Goal: Submit feedback/report problem: Submit feedback/report problem

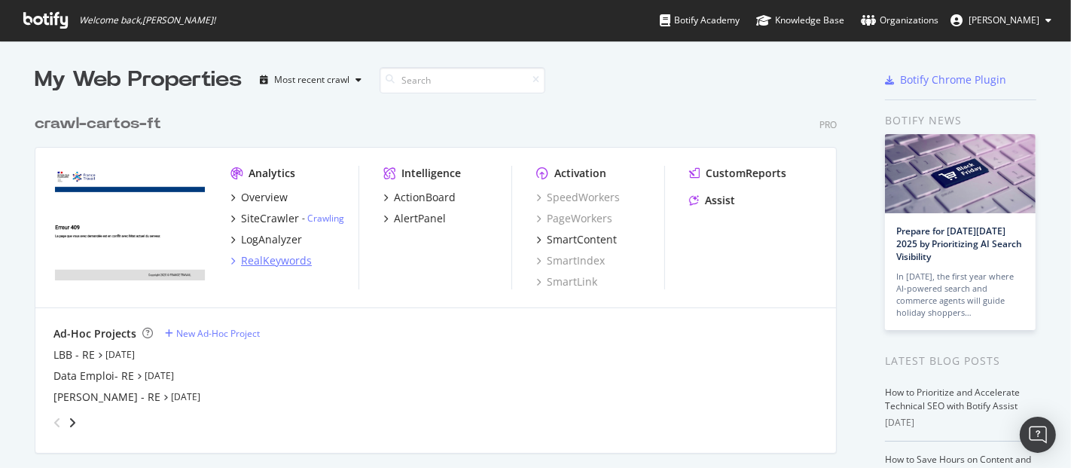
scroll to position [455, 1046]
click at [256, 234] on div "LogAnalyzer" at bounding box center [271, 239] width 61 height 15
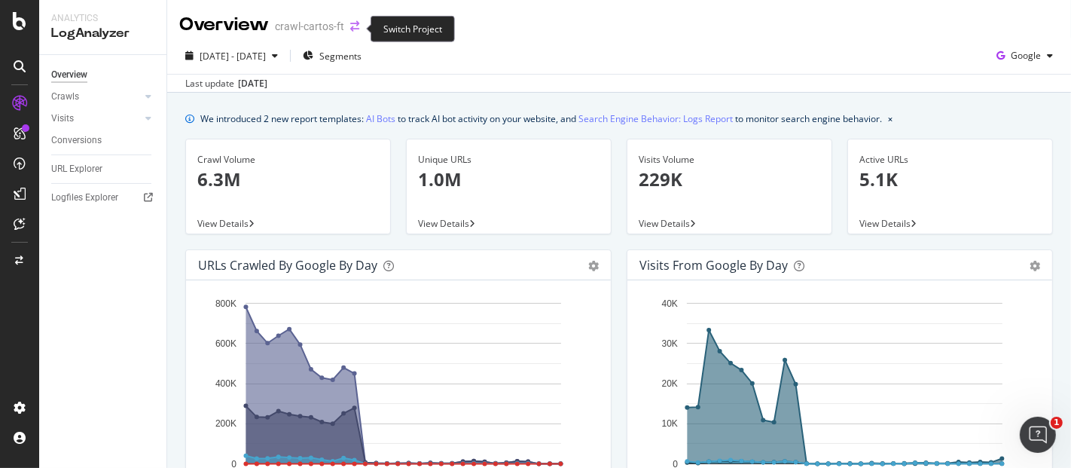
click at [350, 26] on icon "arrow-right-arrow-left" at bounding box center [354, 26] width 9 height 11
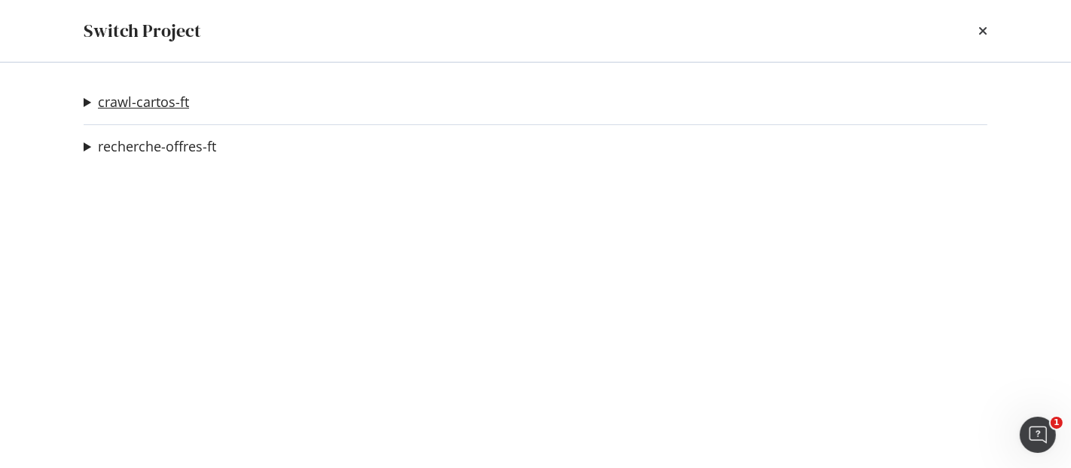
click at [157, 105] on link "crawl-cartos-ft" at bounding box center [143, 102] width 91 height 16
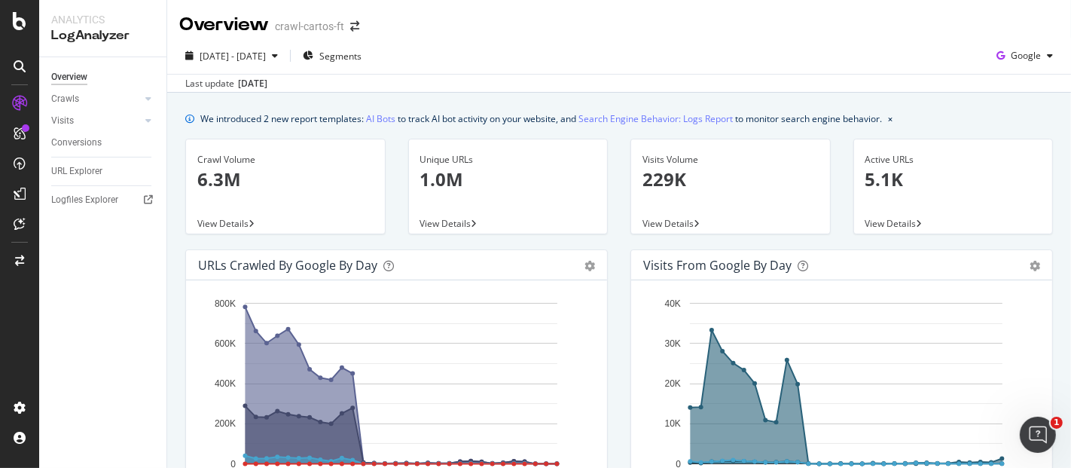
scroll to position [1, 0]
click at [362, 61] on span "Segments" at bounding box center [340, 55] width 42 height 13
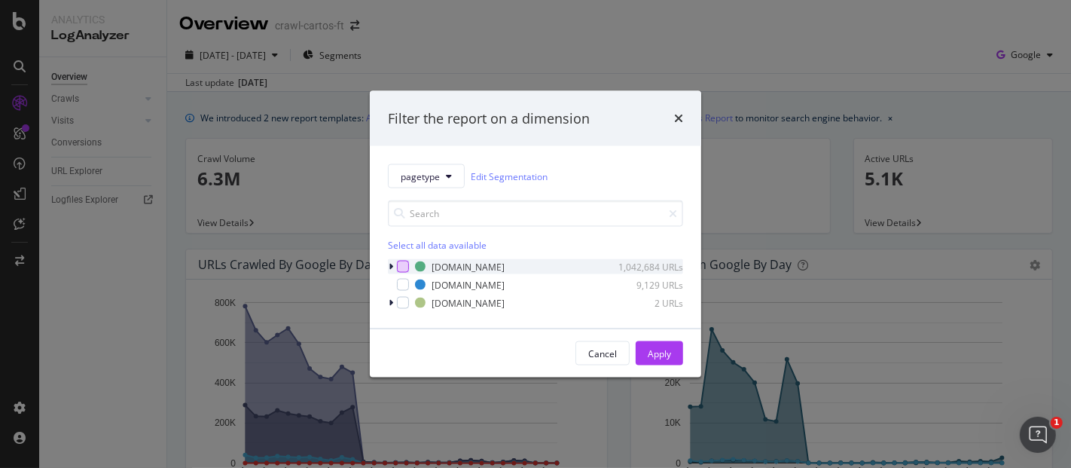
click at [403, 269] on div "modal" at bounding box center [403, 267] width 12 height 12
click at [677, 367] on div "Cancel Apply" at bounding box center [536, 353] width 332 height 48
click at [669, 352] on div "Apply" at bounding box center [659, 353] width 23 height 13
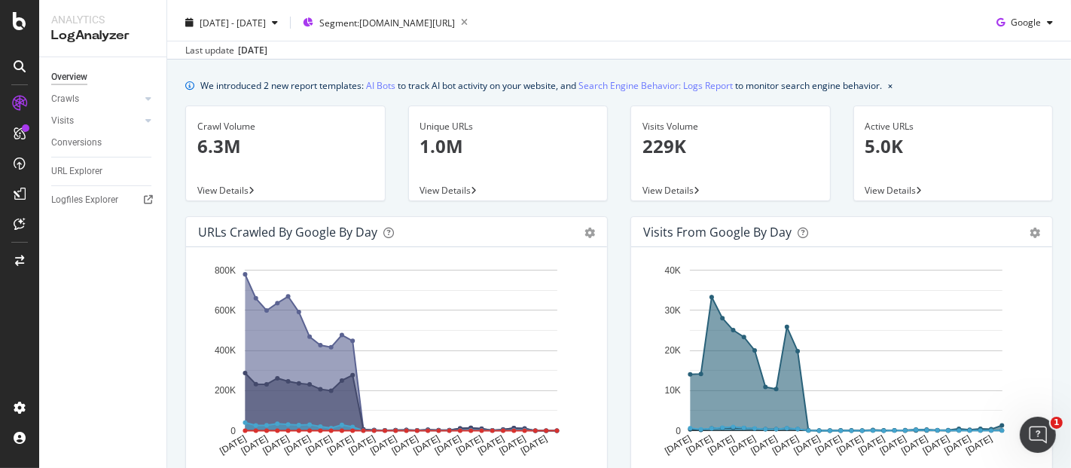
scroll to position [32, 0]
click at [455, 22] on span "Segment: [DOMAIN_NAME][URL]" at bounding box center [387, 23] width 136 height 13
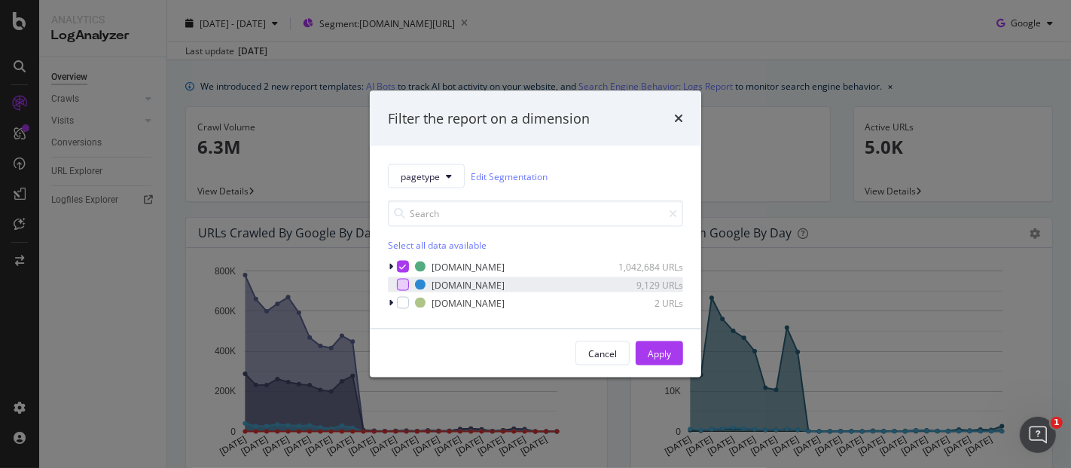
click at [400, 289] on div "modal" at bounding box center [403, 285] width 12 height 12
click at [402, 261] on div "modal" at bounding box center [403, 267] width 12 height 12
click at [669, 358] on div "Apply" at bounding box center [659, 353] width 23 height 13
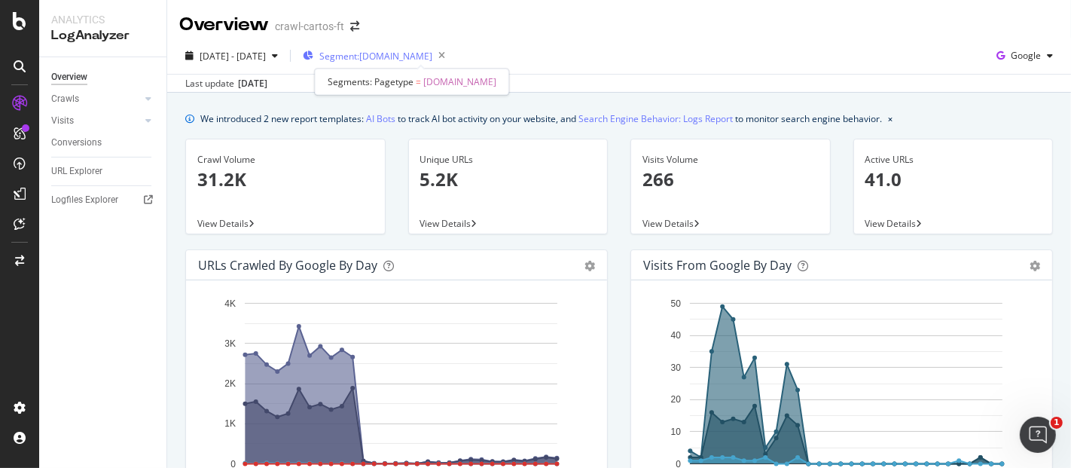
click at [432, 56] on span "Segment: [DOMAIN_NAME]" at bounding box center [375, 56] width 113 height 13
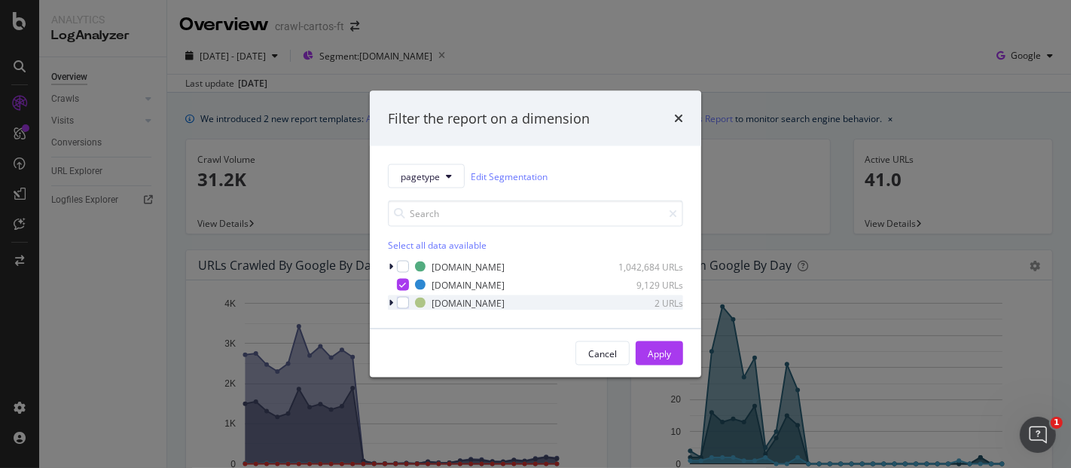
click at [396, 301] on div "modal" at bounding box center [392, 302] width 9 height 15
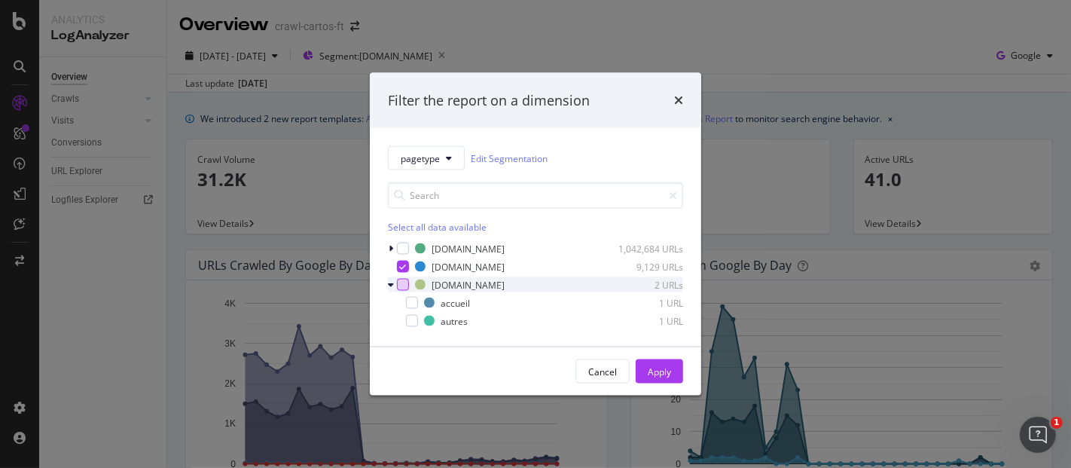
click at [405, 283] on div "modal" at bounding box center [403, 285] width 12 height 12
click at [402, 268] on icon "modal" at bounding box center [403, 267] width 7 height 8
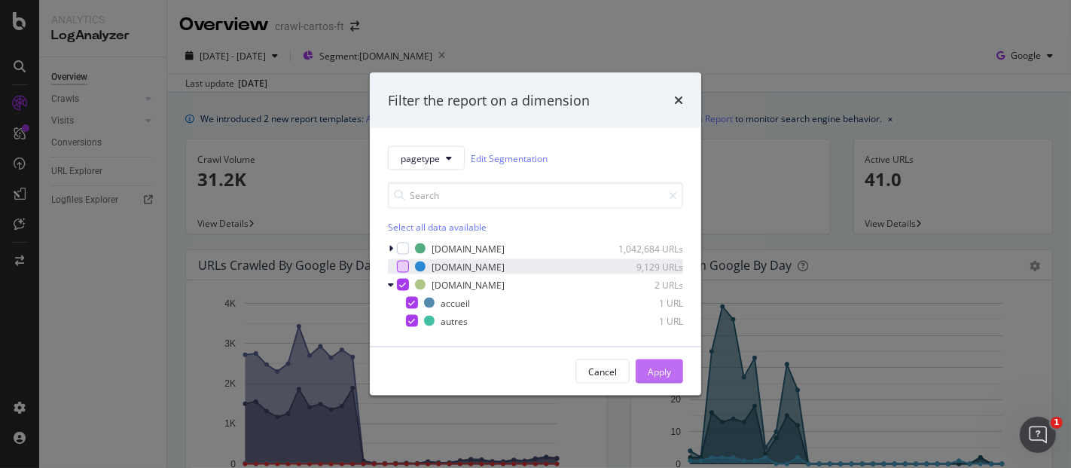
click at [671, 373] on button "Apply" at bounding box center [659, 371] width 47 height 24
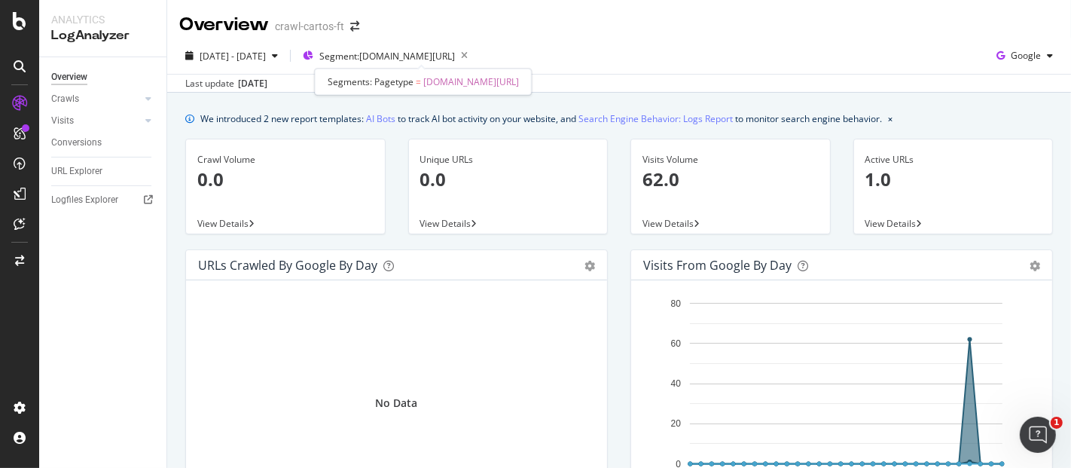
click at [420, 66] on div at bounding box center [422, 69] width 6 height 6
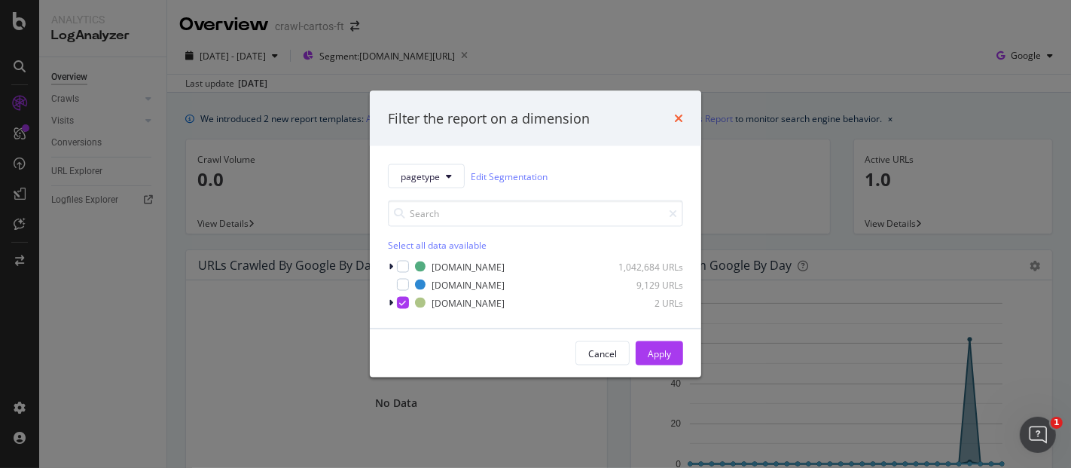
click at [678, 117] on icon "times" at bounding box center [678, 118] width 9 height 12
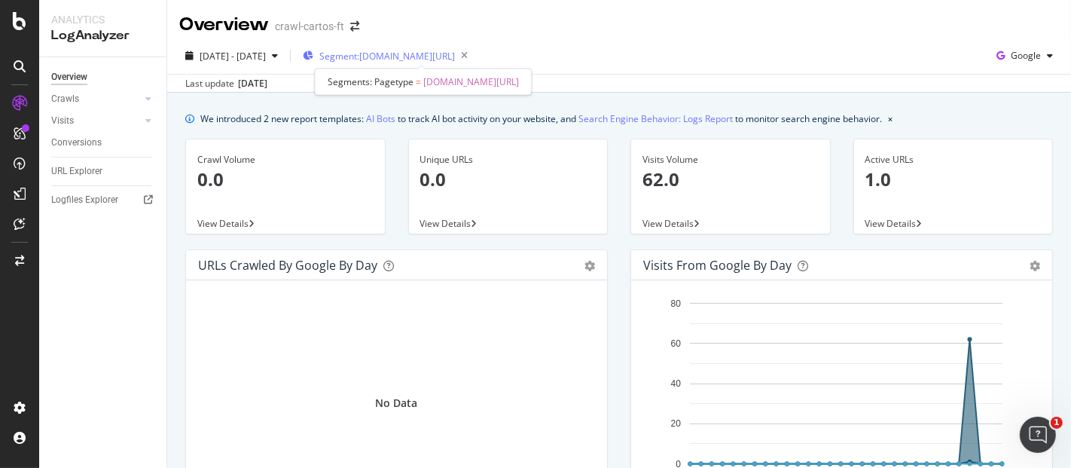
click at [412, 61] on span "Segment: [DOMAIN_NAME][URL]" at bounding box center [387, 56] width 136 height 13
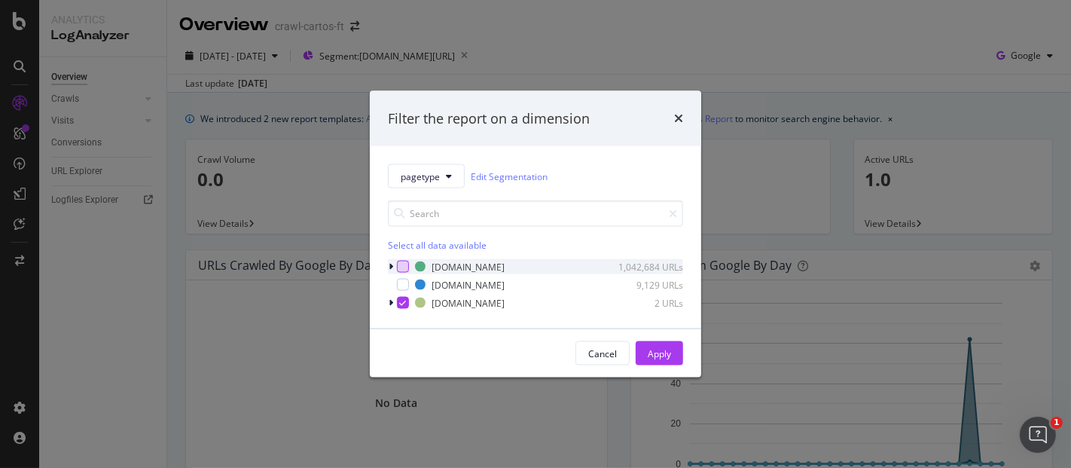
click at [404, 265] on div "modal" at bounding box center [403, 267] width 12 height 12
click at [405, 307] on div "modal" at bounding box center [403, 303] width 12 height 12
click at [392, 266] on icon "modal" at bounding box center [391, 266] width 5 height 9
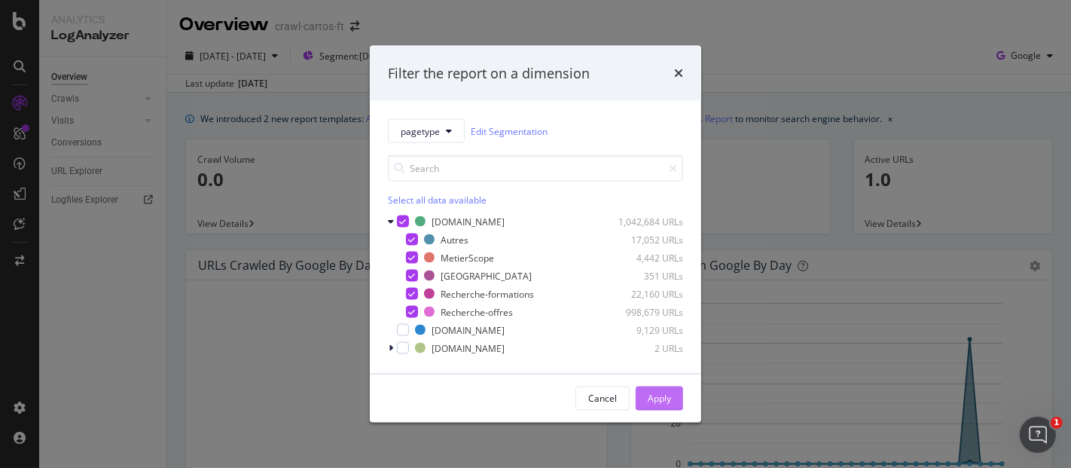
click at [662, 405] on div "Apply" at bounding box center [659, 398] width 23 height 23
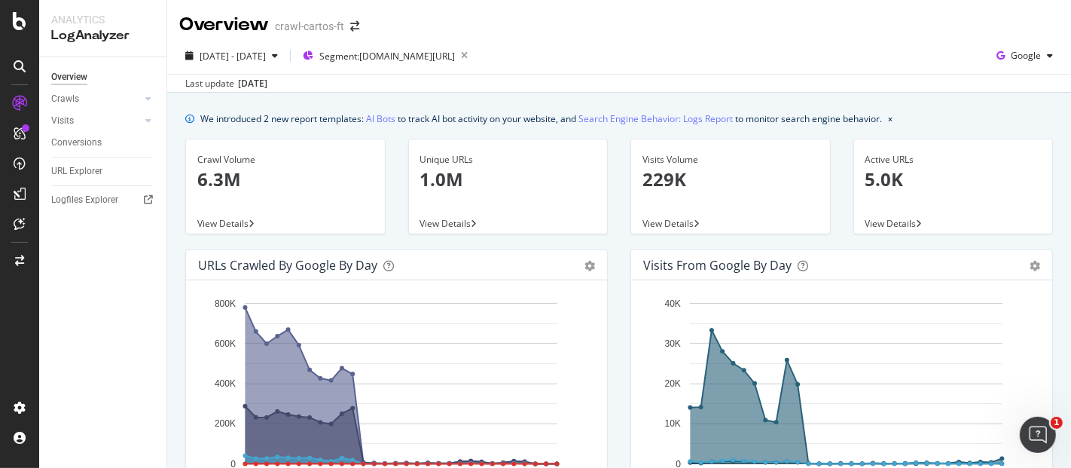
click at [236, 178] on p "6.3M" at bounding box center [285, 180] width 176 height 26
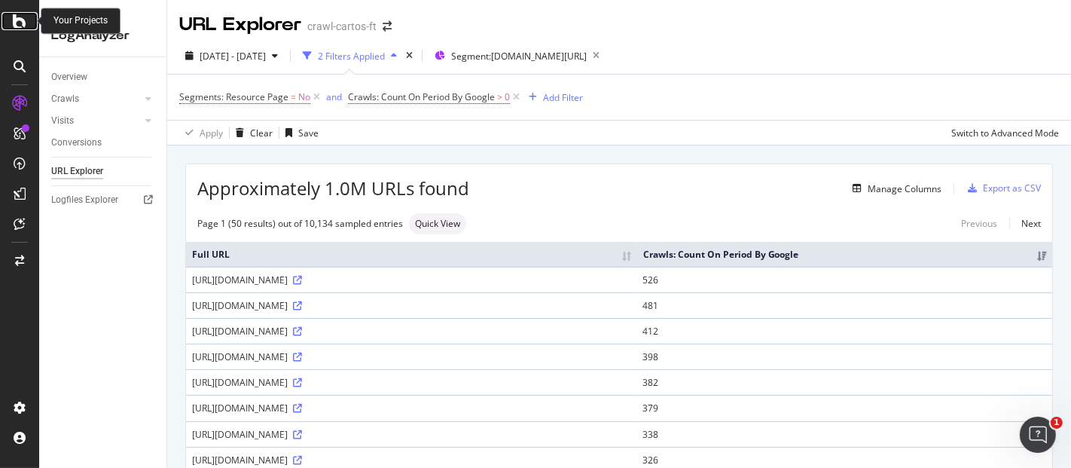
click at [17, 23] on icon at bounding box center [20, 21] width 14 height 18
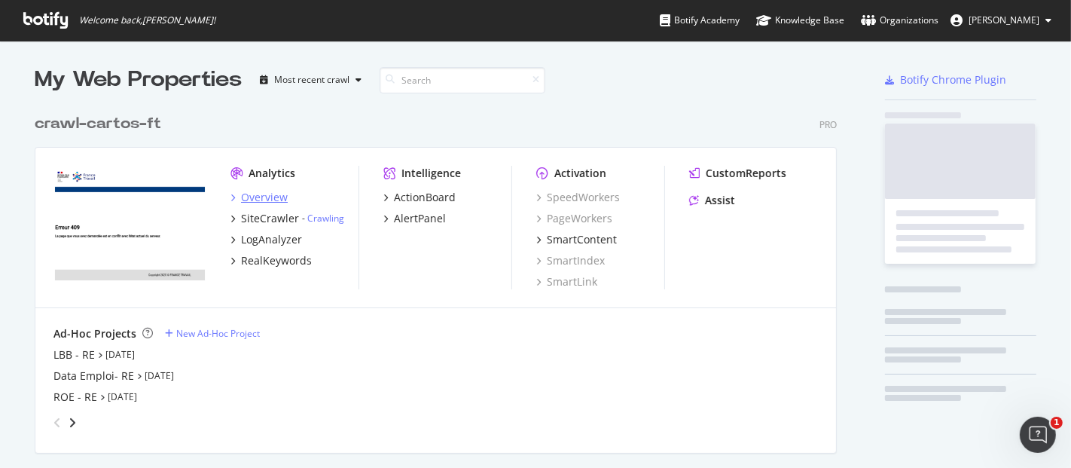
scroll to position [455, 1046]
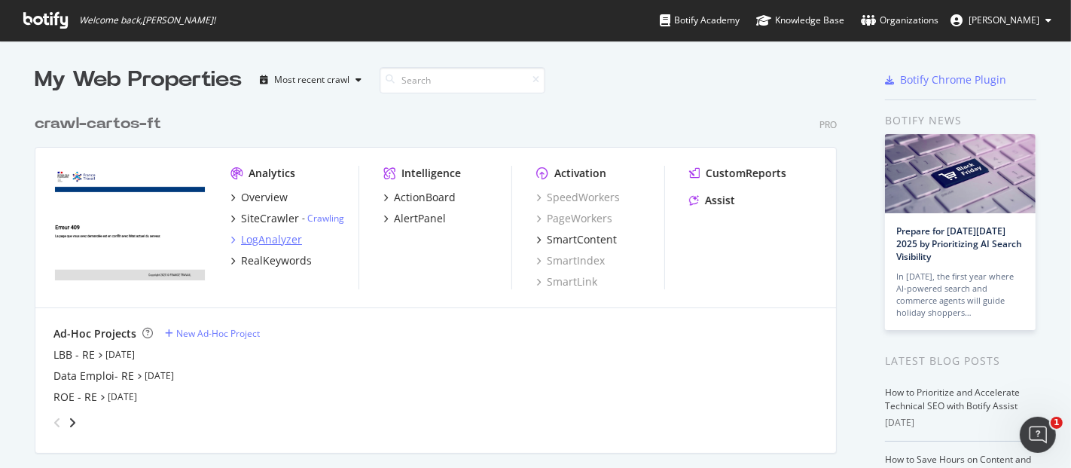
click at [254, 237] on div "LogAnalyzer" at bounding box center [271, 239] width 61 height 15
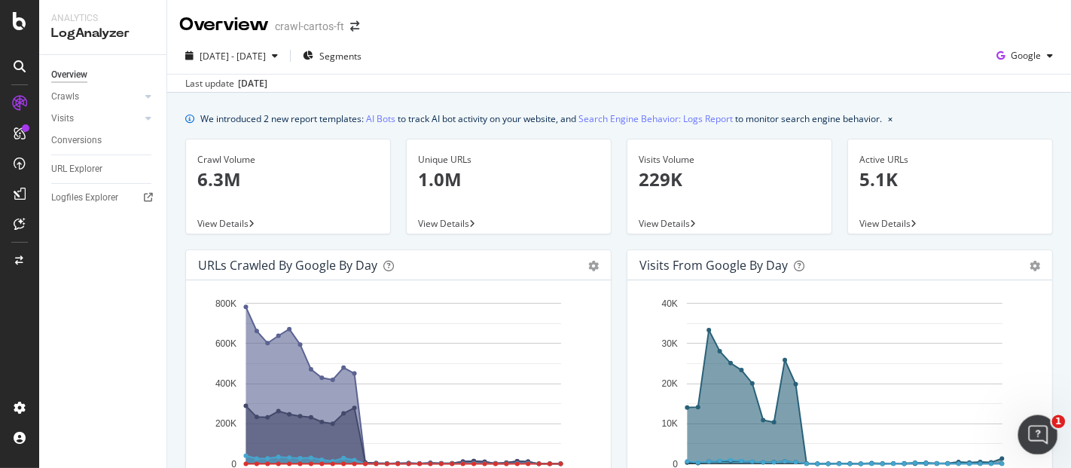
click at [1044, 439] on div "Ouvrir le Messenger Intercom" at bounding box center [1036, 433] width 50 height 50
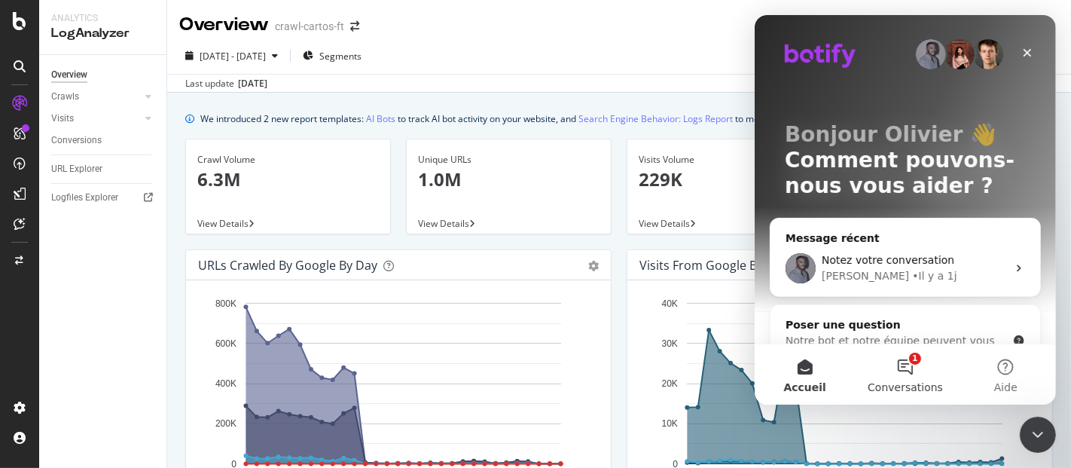
click at [909, 367] on button "1 Conversations" at bounding box center [904, 374] width 100 height 60
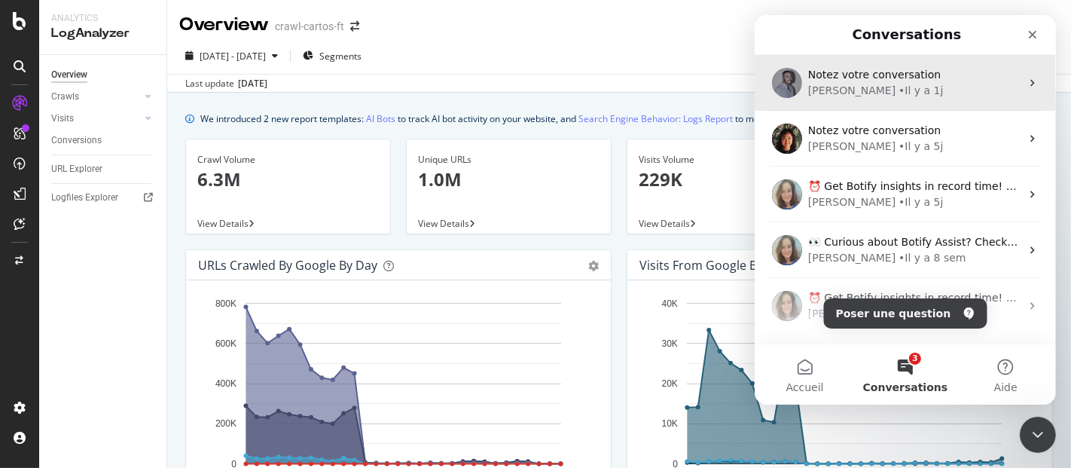
click at [860, 81] on div "Notez votre conversation" at bounding box center [914, 75] width 212 height 16
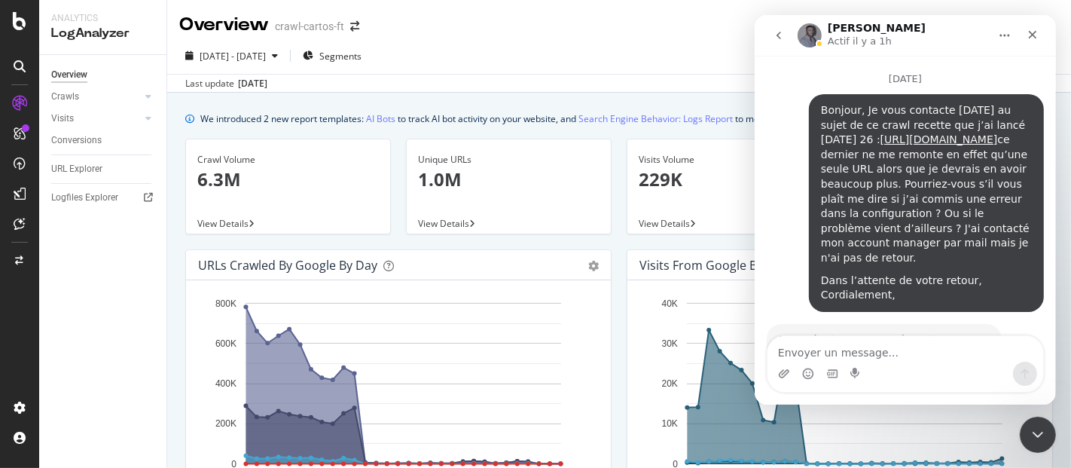
scroll to position [2033, 0]
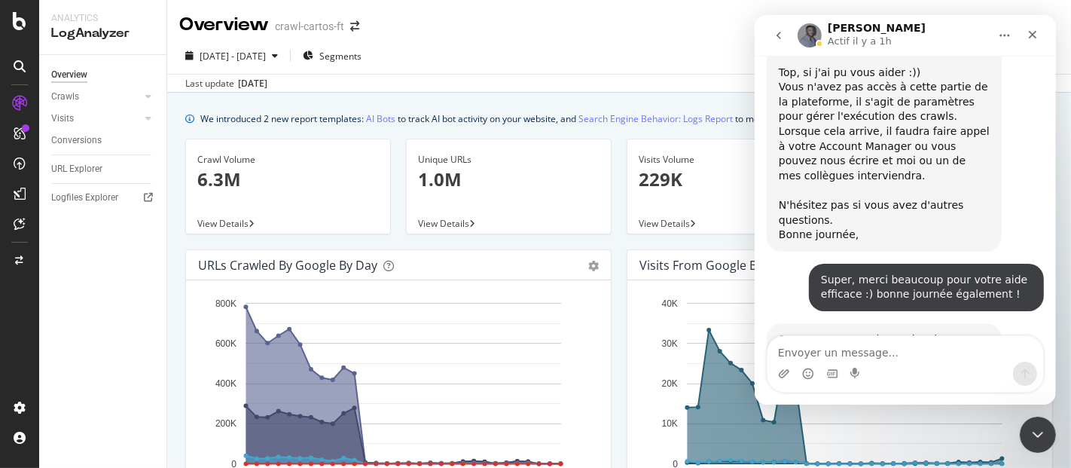
click at [857, 355] on textarea "Envoyer un message..." at bounding box center [905, 349] width 276 height 26
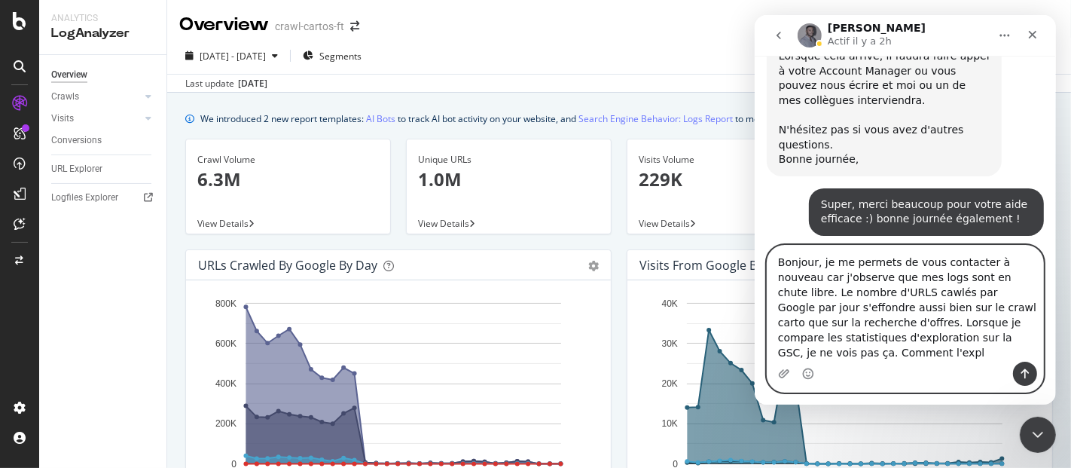
scroll to position [2123, 0]
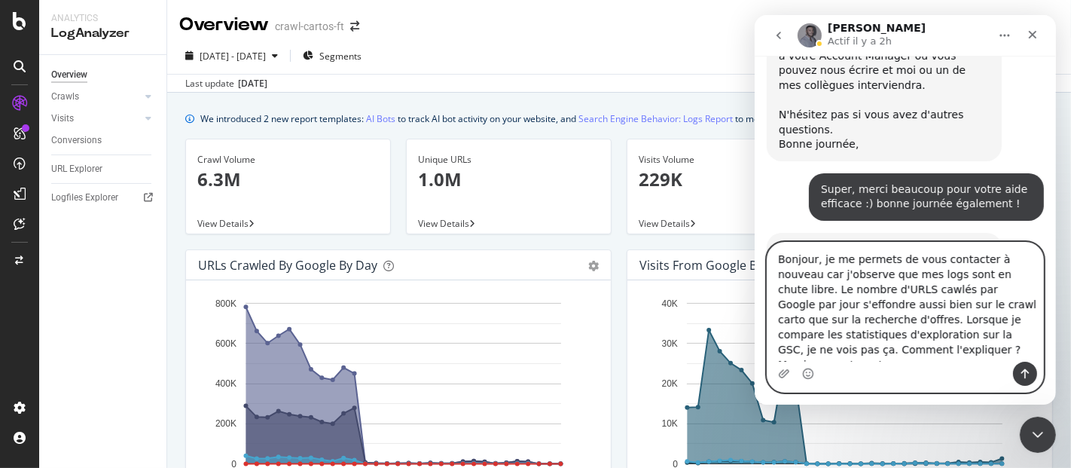
type textarea "Bonjour, je me permets de vous contacter à nouveau car j'observe que mes logs s…"
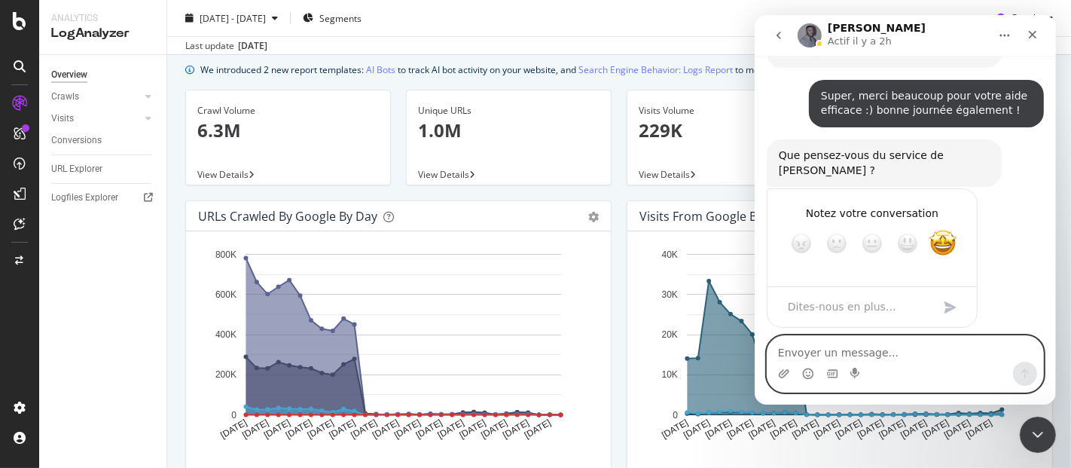
scroll to position [84, 0]
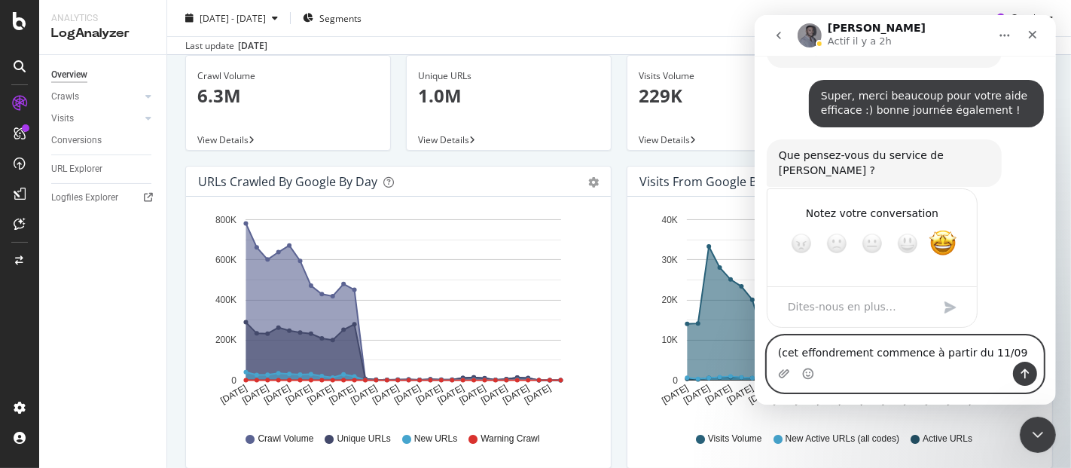
type textarea "(cet effondrement commence à partir du 11/09)"
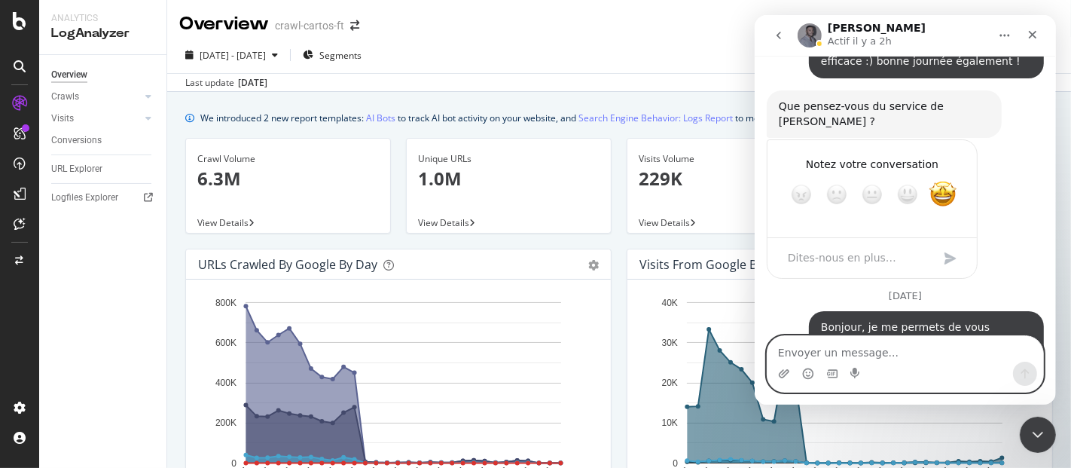
scroll to position [0, 0]
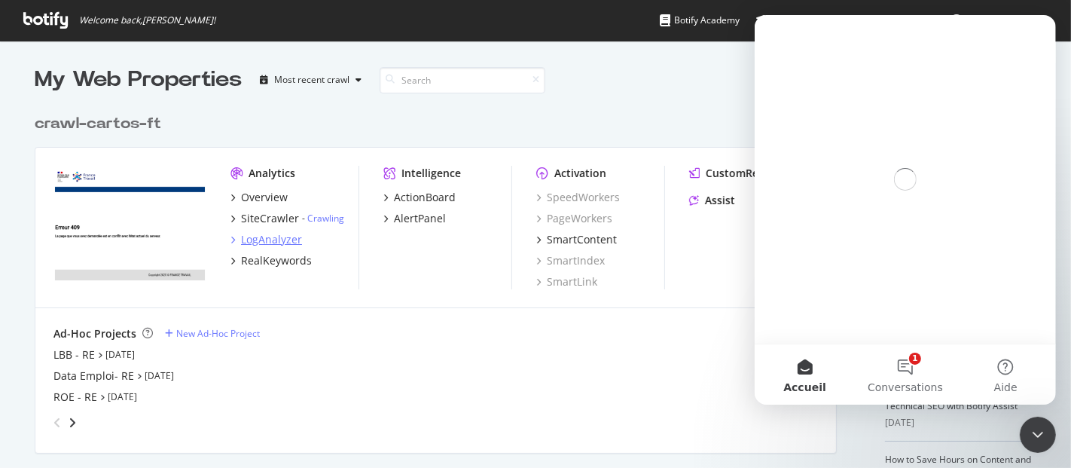
click at [275, 237] on div "LogAnalyzer" at bounding box center [271, 239] width 61 height 15
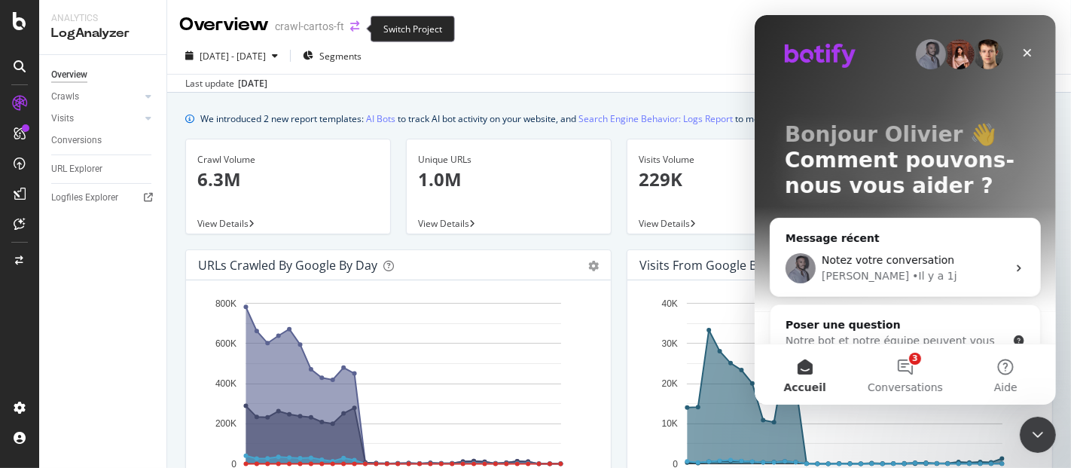
click at [353, 26] on icon "arrow-right-arrow-left" at bounding box center [354, 26] width 9 height 11
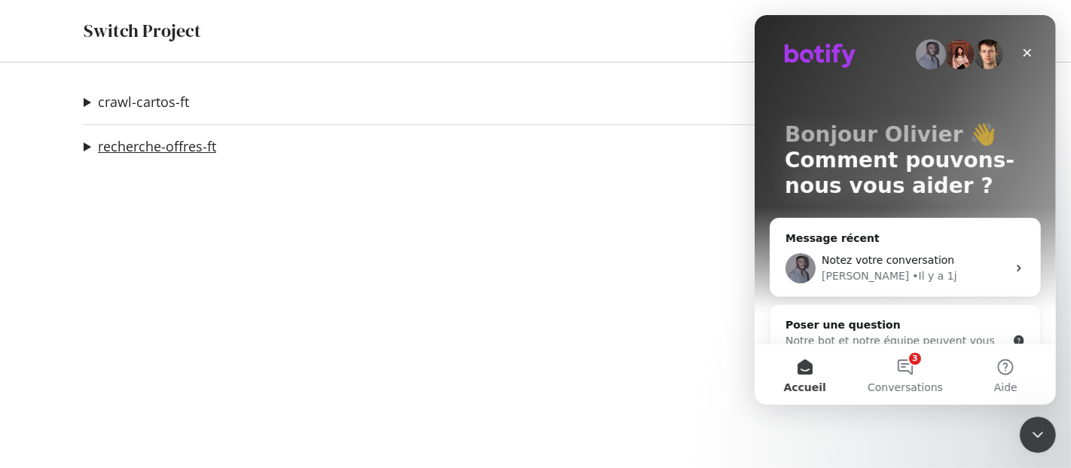
click at [157, 143] on link "recherche-offres-ft" at bounding box center [157, 147] width 118 height 16
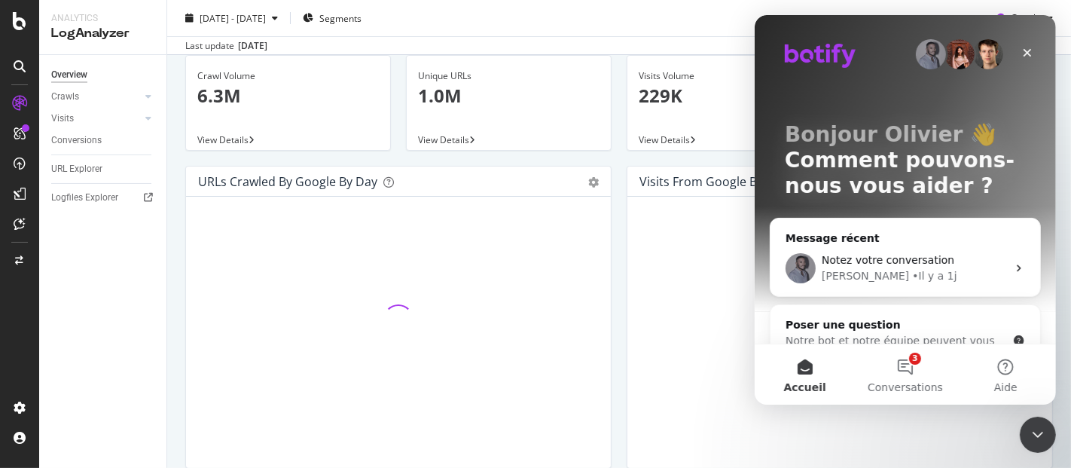
scroll to position [167, 0]
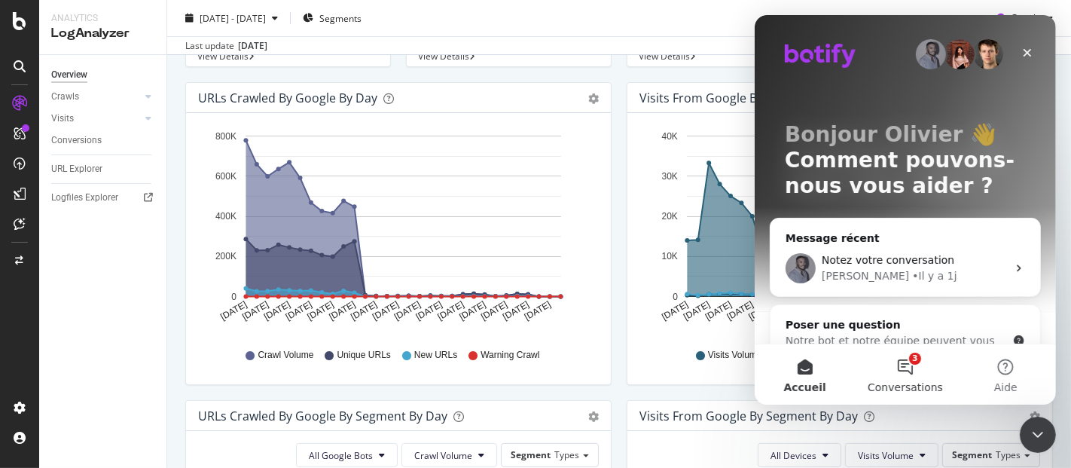
click at [912, 367] on button "3 Conversations" at bounding box center [904, 374] width 100 height 60
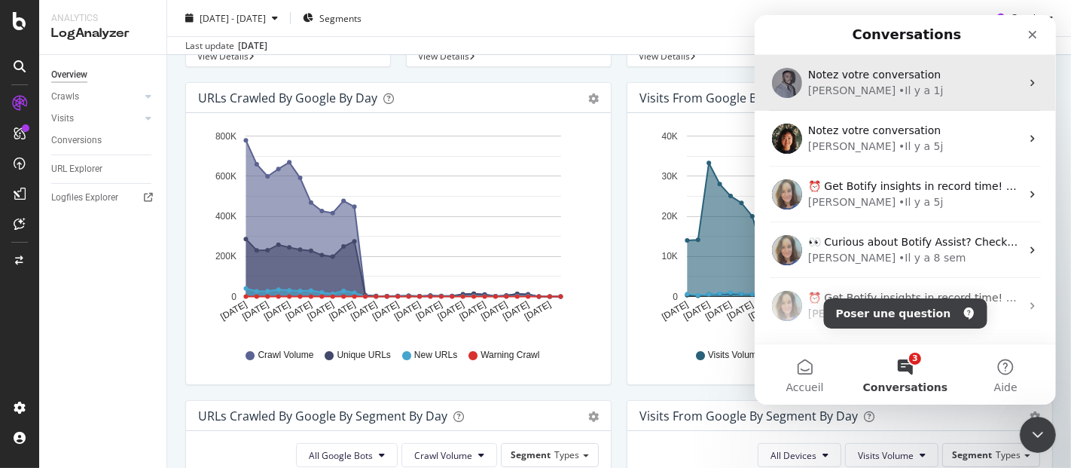
click at [888, 83] on div "Renaud • Il y a 1j" at bounding box center [914, 91] width 212 height 16
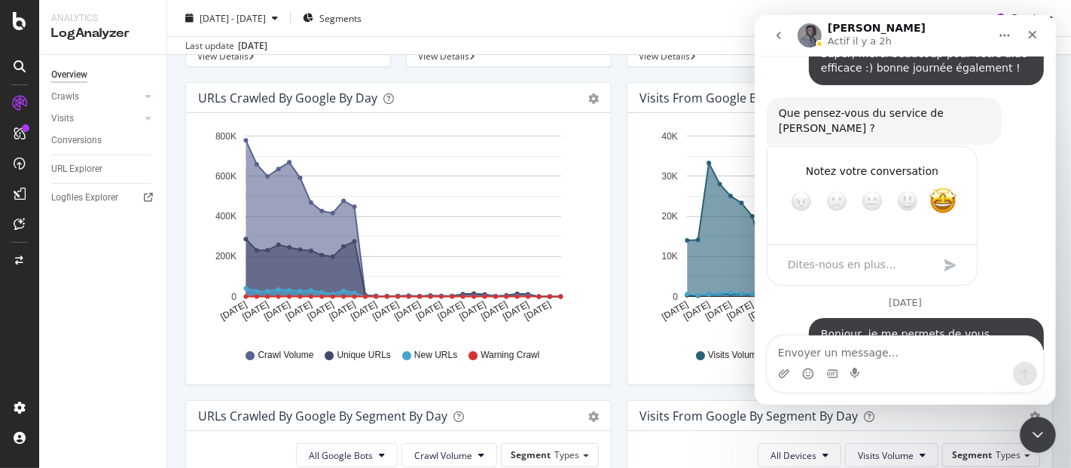
scroll to position [2266, 0]
